Goal: Communication & Community: Answer question/provide support

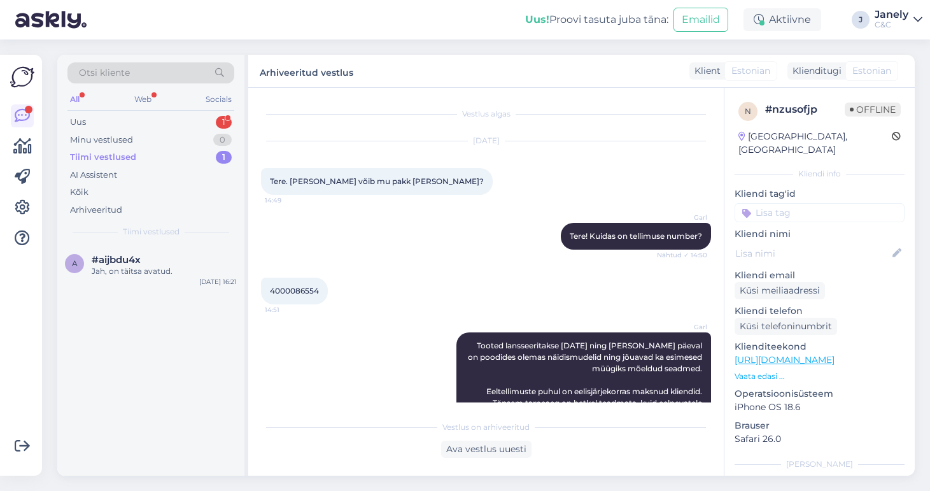
scroll to position [206, 0]
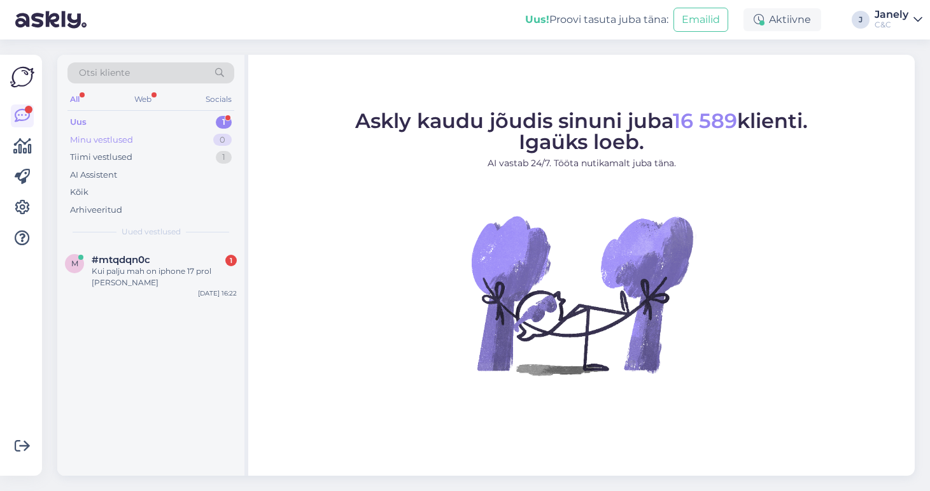
click at [137, 146] on div "Minu vestlused 0" at bounding box center [150, 140] width 167 height 18
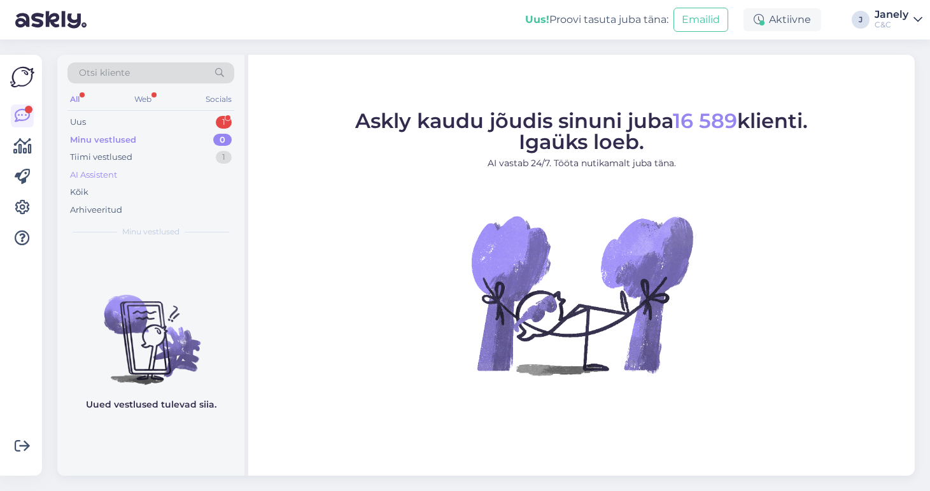
click at [158, 169] on div "AI Assistent" at bounding box center [150, 175] width 167 height 18
click at [144, 157] on div "Tiimi vestlused 1" at bounding box center [150, 157] width 167 height 18
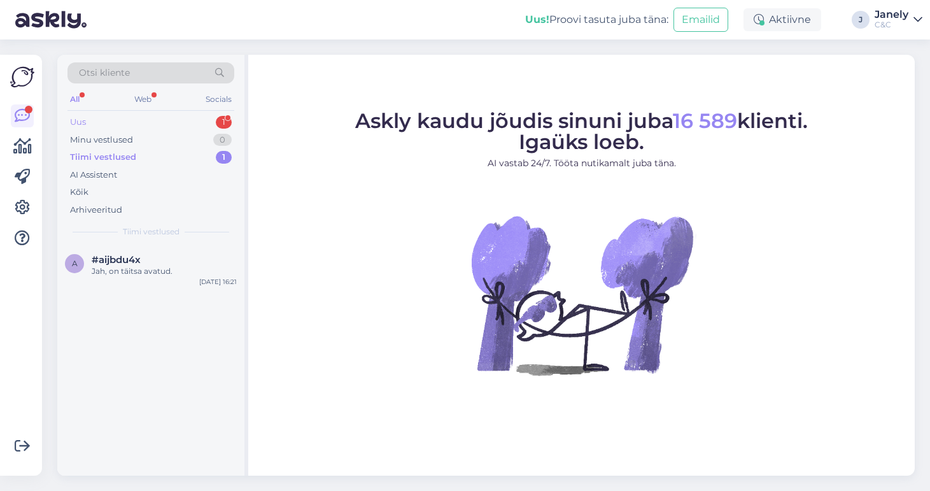
click at [160, 125] on div "Uus 1" at bounding box center [150, 122] width 167 height 18
click at [156, 282] on div "3 #36vn7wzu 1 Tere! [DATE] 16:24" at bounding box center [150, 268] width 187 height 46
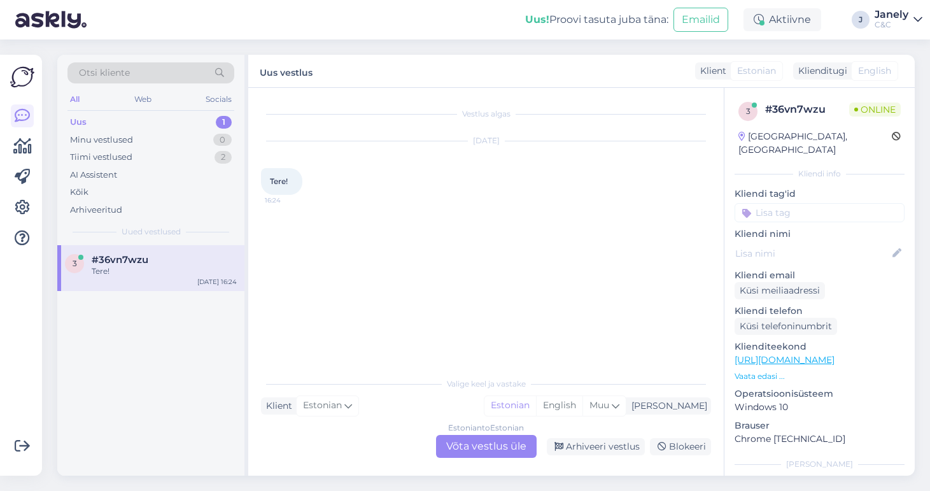
click at [484, 449] on div "Estonian to Estonian Võta vestlus üle" at bounding box center [486, 446] width 101 height 23
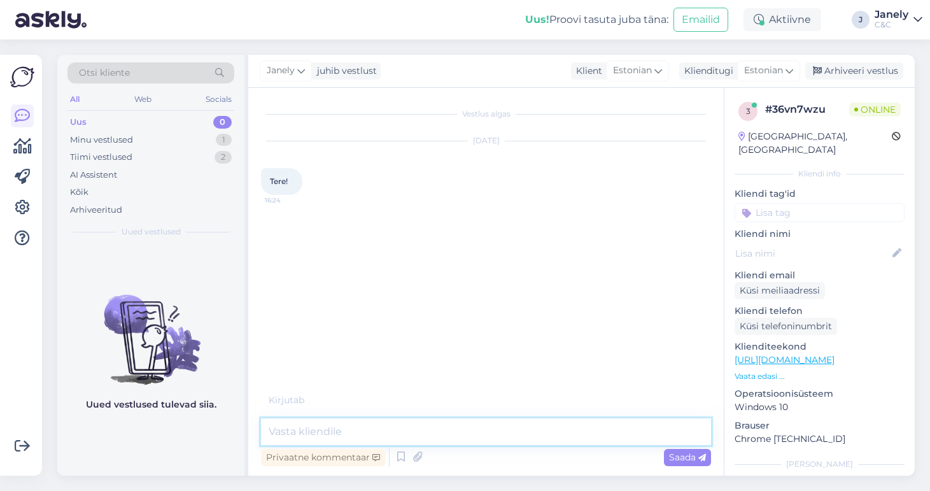
click at [400, 435] on textarea at bounding box center [486, 431] width 450 height 27
type textarea "Tere!"
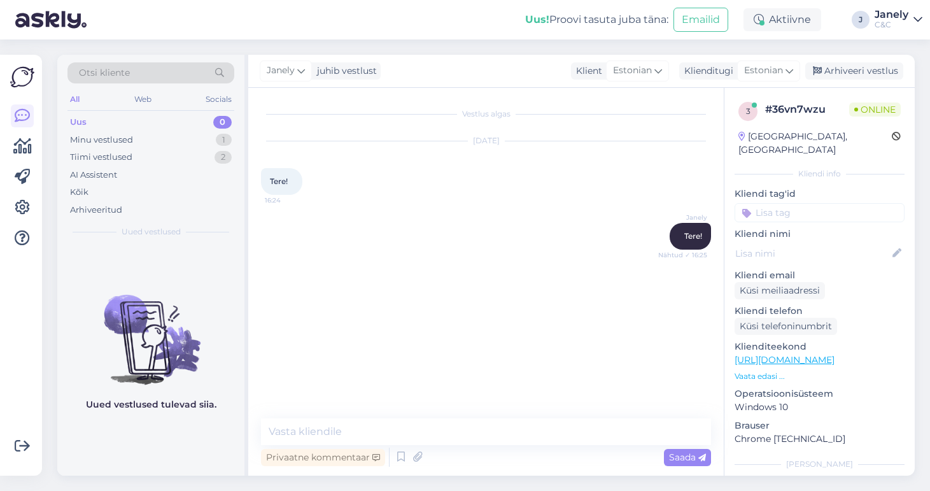
click at [164, 254] on div "Uued vestlused tulevad siia." at bounding box center [150, 360] width 187 height 230
click at [123, 160] on div "Tiimi vestlused" at bounding box center [101, 157] width 62 height 13
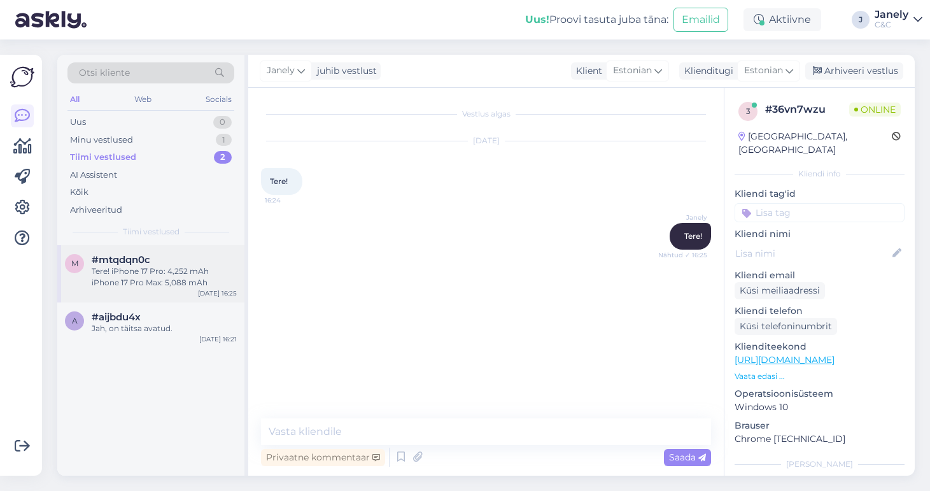
click at [172, 282] on div "Tere! iPhone 17 Pro: 4,252 mAh iPhone 17 Pro Max: 5,088 mAh" at bounding box center [164, 276] width 145 height 23
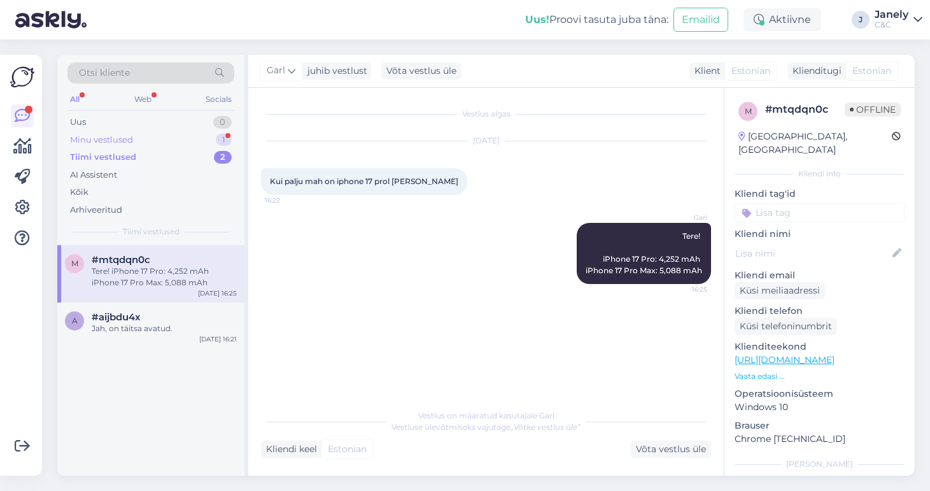
click at [125, 142] on div "Minu vestlused" at bounding box center [101, 140] width 63 height 13
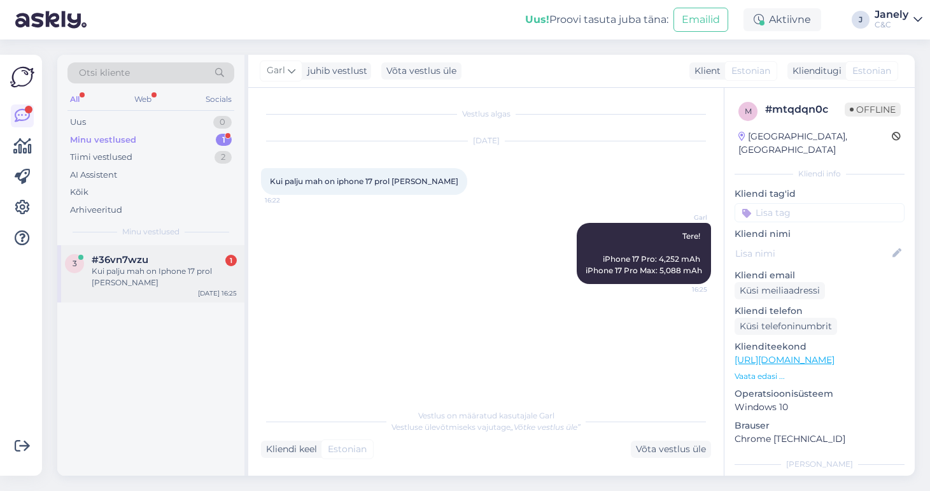
click at [181, 268] on div "Kui palju mah on Iphone 17 prol ja maxil" at bounding box center [164, 276] width 145 height 23
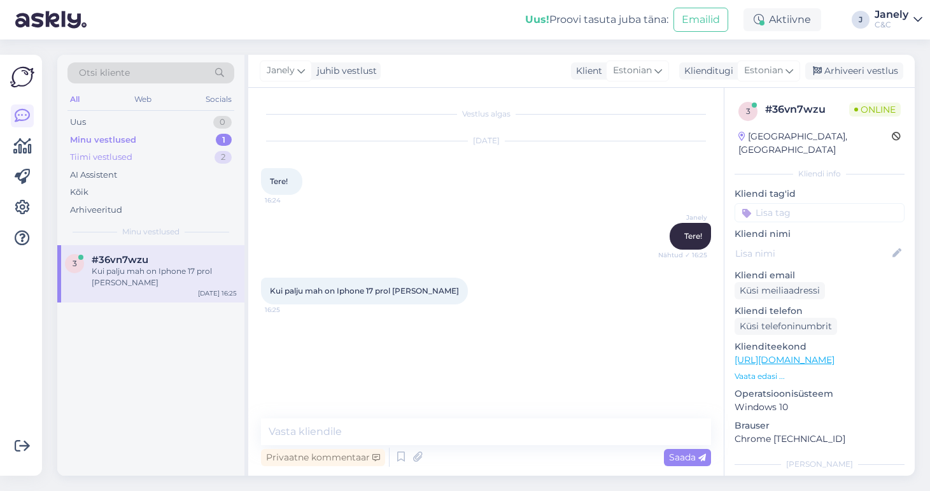
click at [146, 153] on div "Tiimi vestlused 2" at bounding box center [150, 157] width 167 height 18
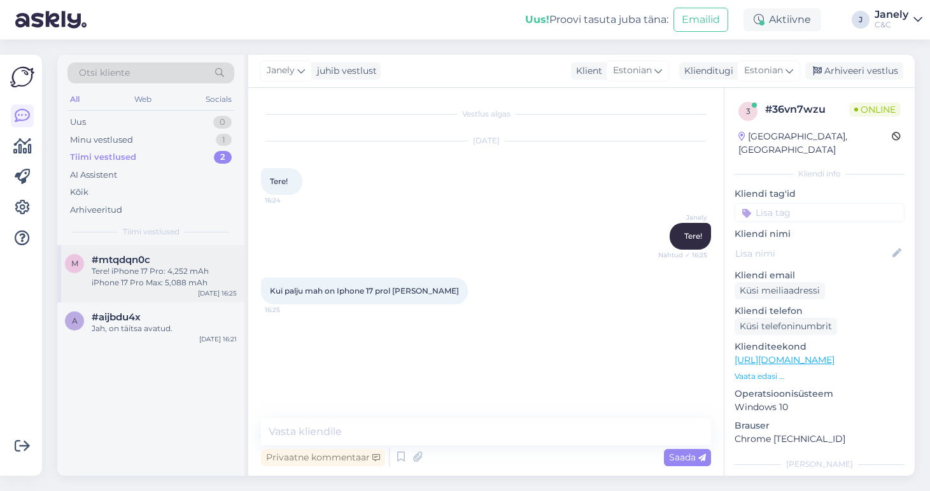
click at [193, 291] on div "m #mtqdqn0c Tere! iPhone 17 Pro: 4,252 mAh iPhone 17 Pro Max: 5,088 mAh Sep 16 …" at bounding box center [150, 273] width 187 height 57
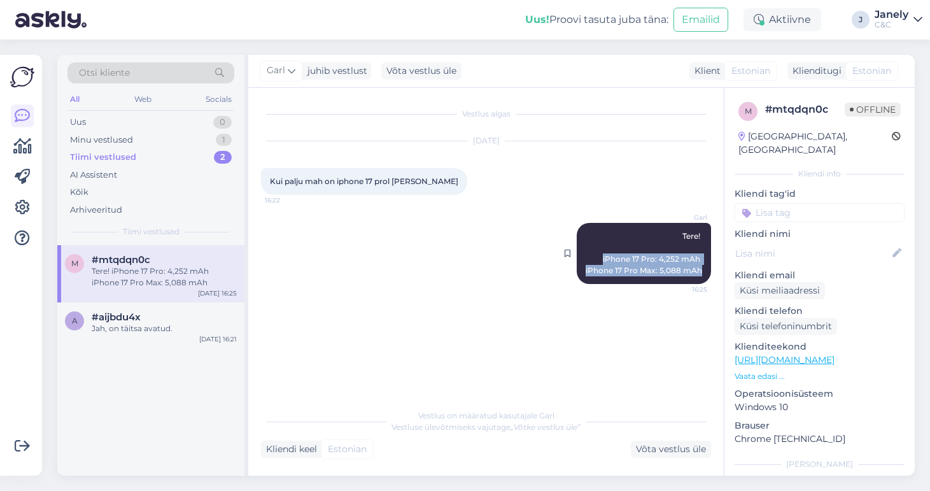
drag, startPoint x: 598, startPoint y: 256, endPoint x: 709, endPoint y: 275, distance: 112.5
click at [709, 275] on div "Garl Tere! iPhone 17 Pro: 4,252 mAh iPhone 17 Pro Max: 5,088 mAh 16:25" at bounding box center [643, 253] width 134 height 61
copy span "iPhone 17 Pro: 4,252 mAh iPhone 17 Pro Max: 5,088 mAh"
click at [164, 135] on div "Minu vestlused 1" at bounding box center [150, 140] width 167 height 18
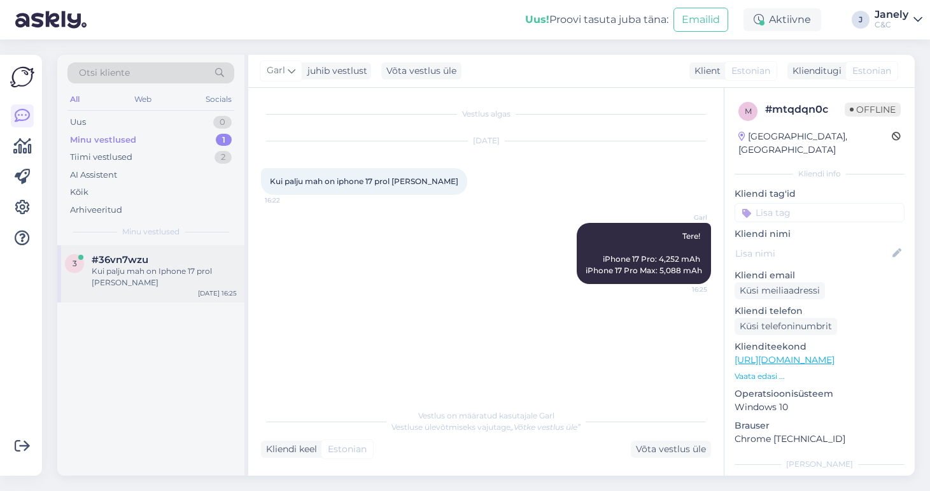
click at [193, 260] on div "#36vn7wzu" at bounding box center [164, 259] width 145 height 11
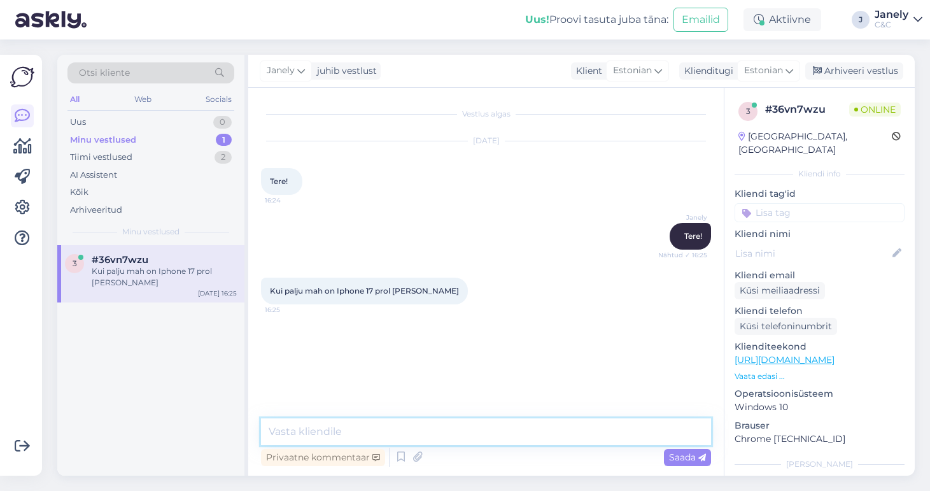
click at [302, 433] on textarea at bounding box center [486, 431] width 450 height 27
paste textarea "iPhone 17 Pro: 4,252 mAh iPhone 17 Pro Max: 5,088 mAh"
type textarea "iPhone 17 Pro: 4,252 mAh iPhone 17 Pro Max: 5,088 mAh"
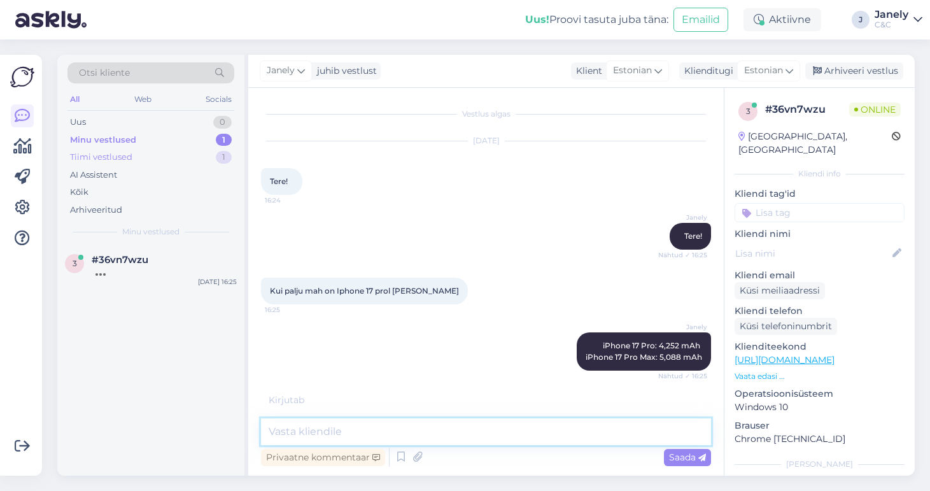
scroll to position [32, 0]
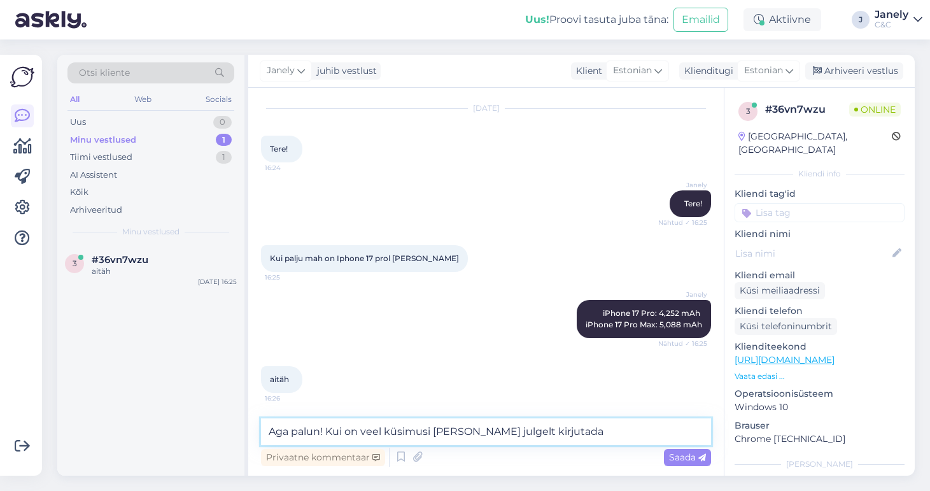
type textarea "Aga palun! Kui on veel küsimusi võite meile julgelt kirjutada!"
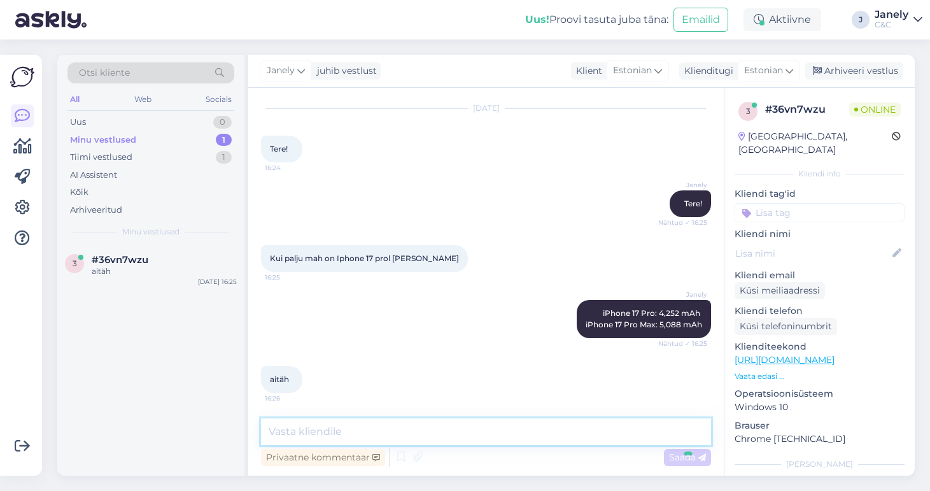
scroll to position [87, 0]
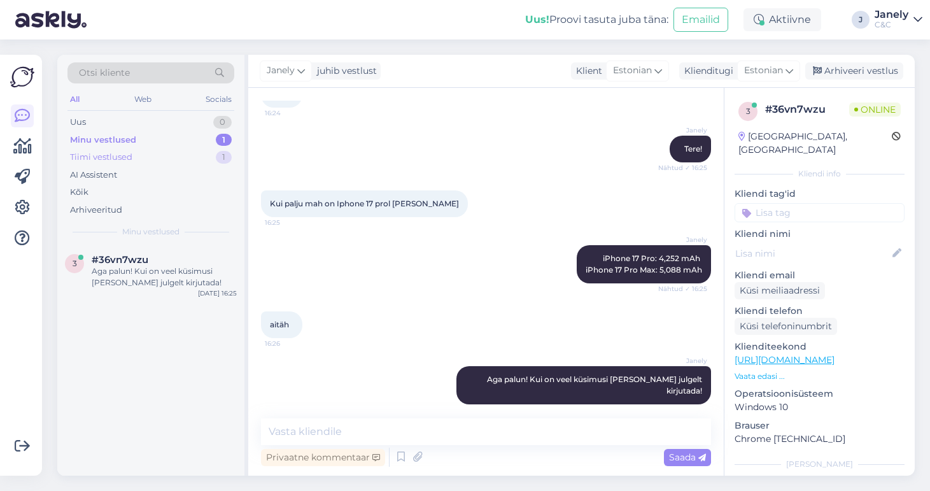
click at [121, 158] on div "Tiimi vestlused" at bounding box center [101, 157] width 62 height 13
click at [178, 281] on div "Tere! iPhone 17 Pro: 4,252 mAh iPhone 17 Pro Max: 5,088 mAh" at bounding box center [164, 276] width 145 height 23
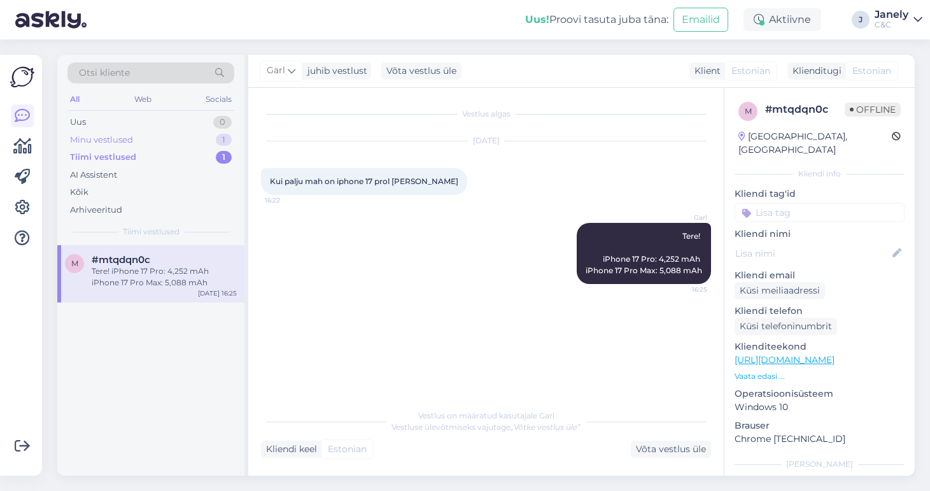
click at [192, 141] on div "Minu vestlused 1" at bounding box center [150, 140] width 167 height 18
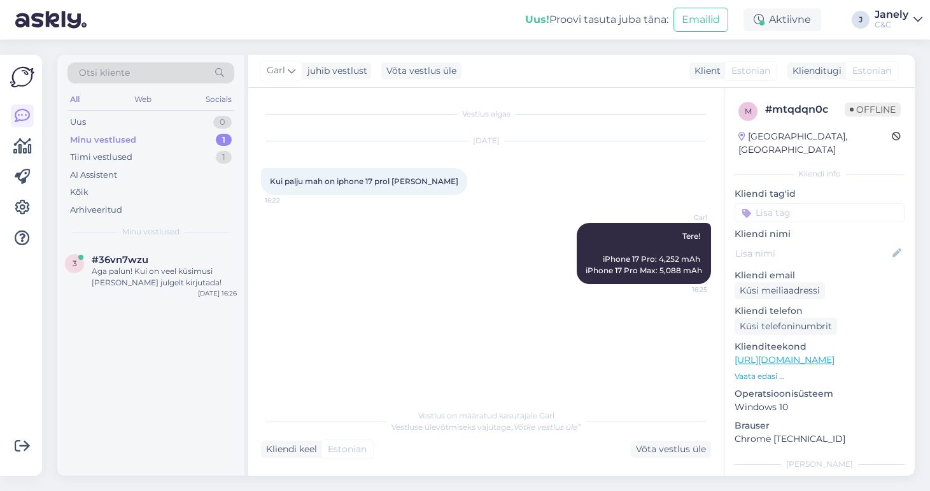
click at [169, 139] on div "Minu vestlused 1" at bounding box center [150, 140] width 167 height 18
click at [161, 249] on div "3 #36vn7wzu Aga palun! Kui on veel küsimusi võite meile julgelt kirjutada! Sep …" at bounding box center [150, 273] width 187 height 57
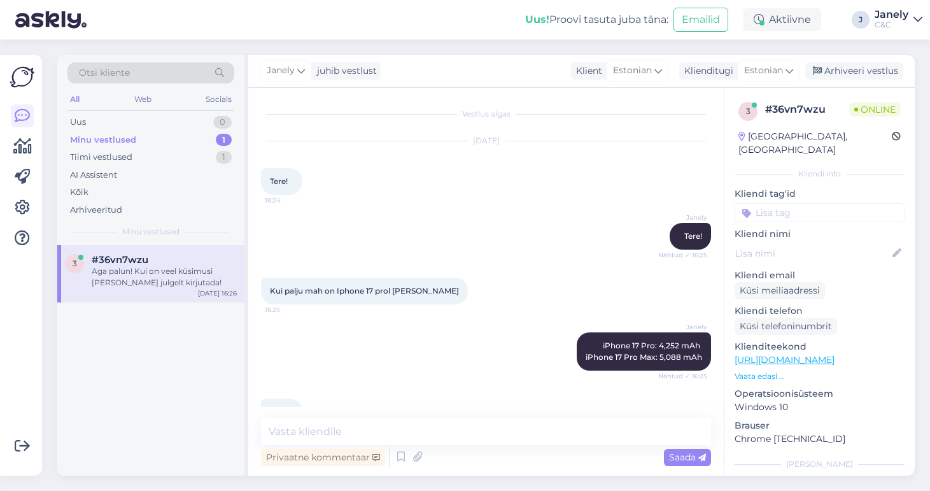
scroll to position [87, 0]
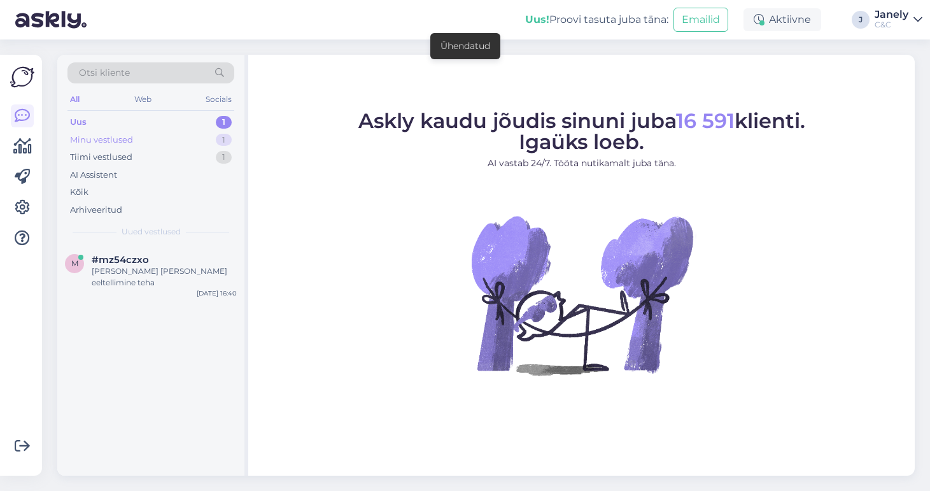
click at [191, 135] on div "Minu vestlused 1" at bounding box center [150, 140] width 167 height 18
click at [148, 271] on div "Aga palun! Kui on veel küsimusi [PERSON_NAME] julgelt kirjutada!" at bounding box center [164, 276] width 145 height 23
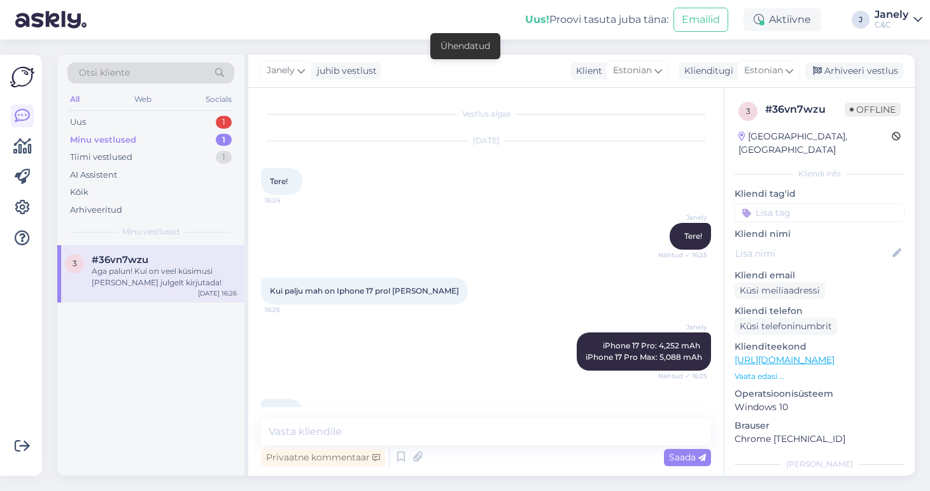
scroll to position [87, 0]
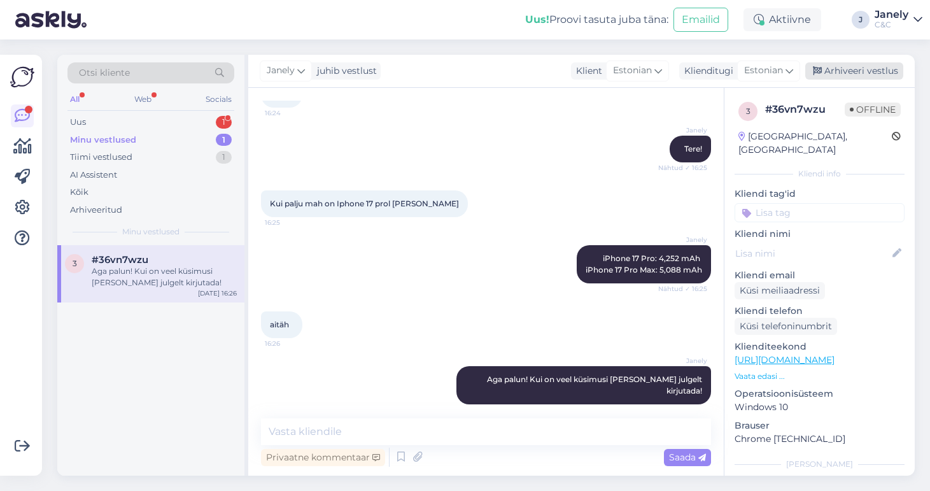
click at [851, 73] on div "Arhiveeri vestlus" at bounding box center [854, 70] width 98 height 17
